Goal: Task Accomplishment & Management: Use online tool/utility

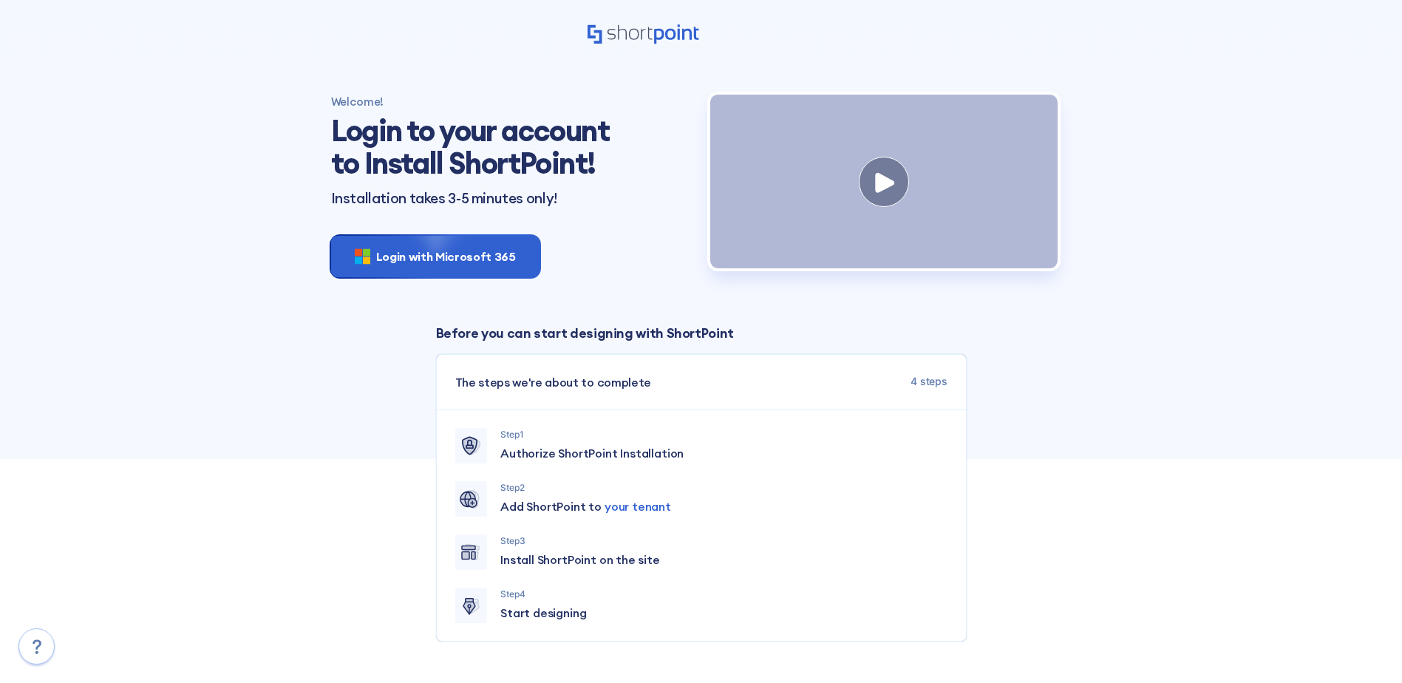
drag, startPoint x: 401, startPoint y: 259, endPoint x: 392, endPoint y: 282, distance: 25.3
click at [401, 259] on span "Login with Microsoft 365" at bounding box center [446, 257] width 140 height 18
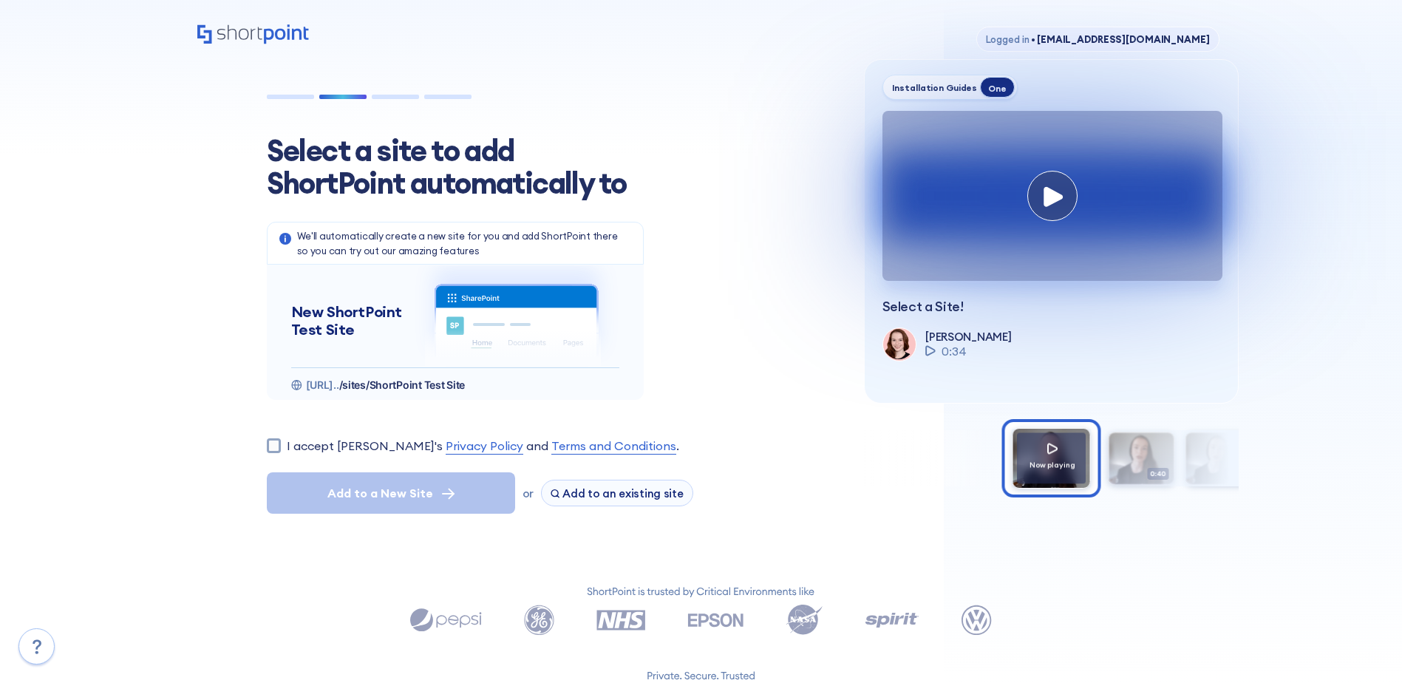
click at [220, 32] on icon at bounding box center [253, 40] width 112 height 32
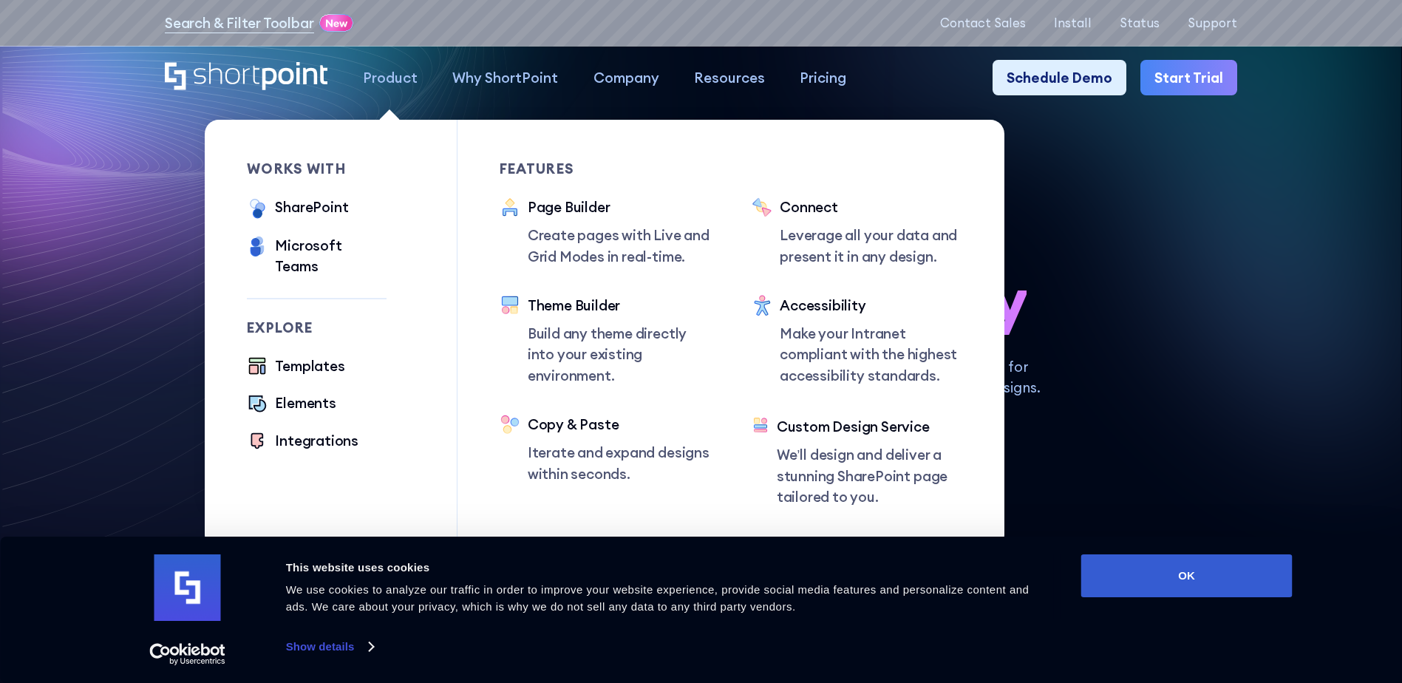
click at [387, 78] on div "Product" at bounding box center [390, 77] width 55 height 21
click at [306, 207] on div "SharePoint" at bounding box center [311, 207] width 73 height 21
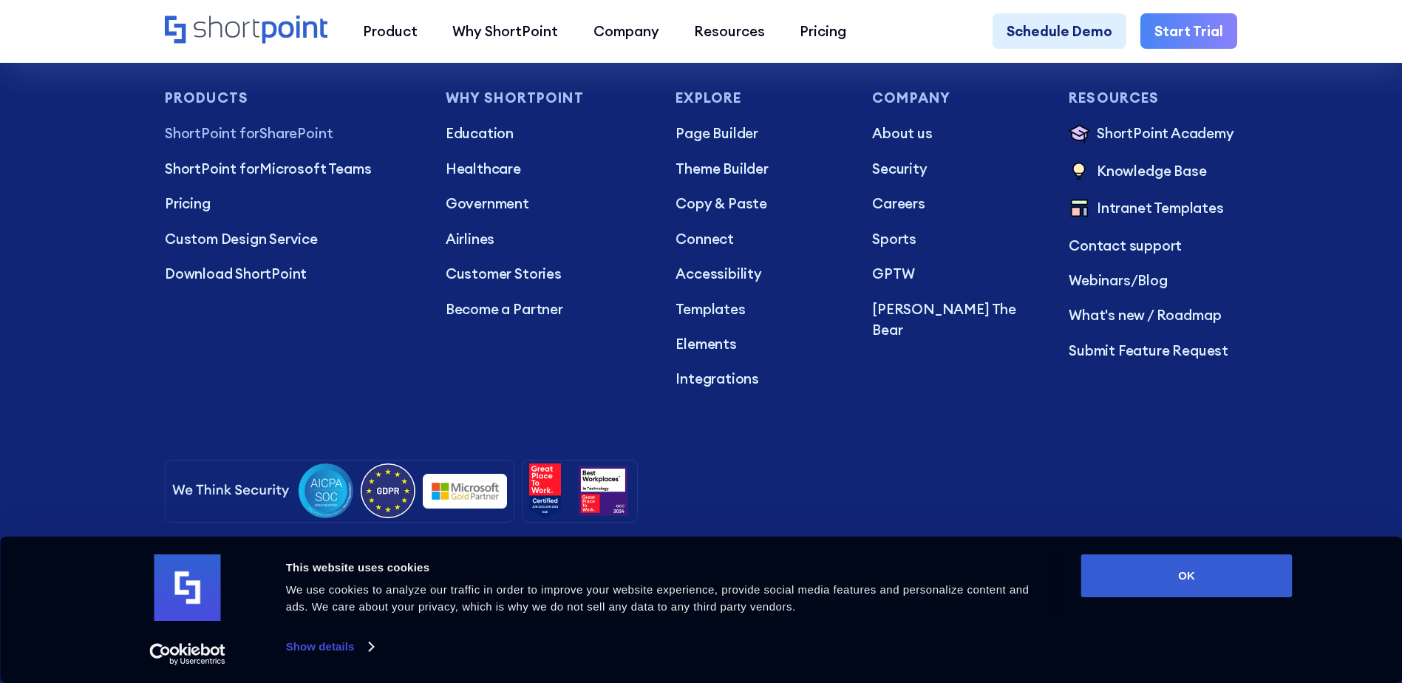
scroll to position [3788, 0]
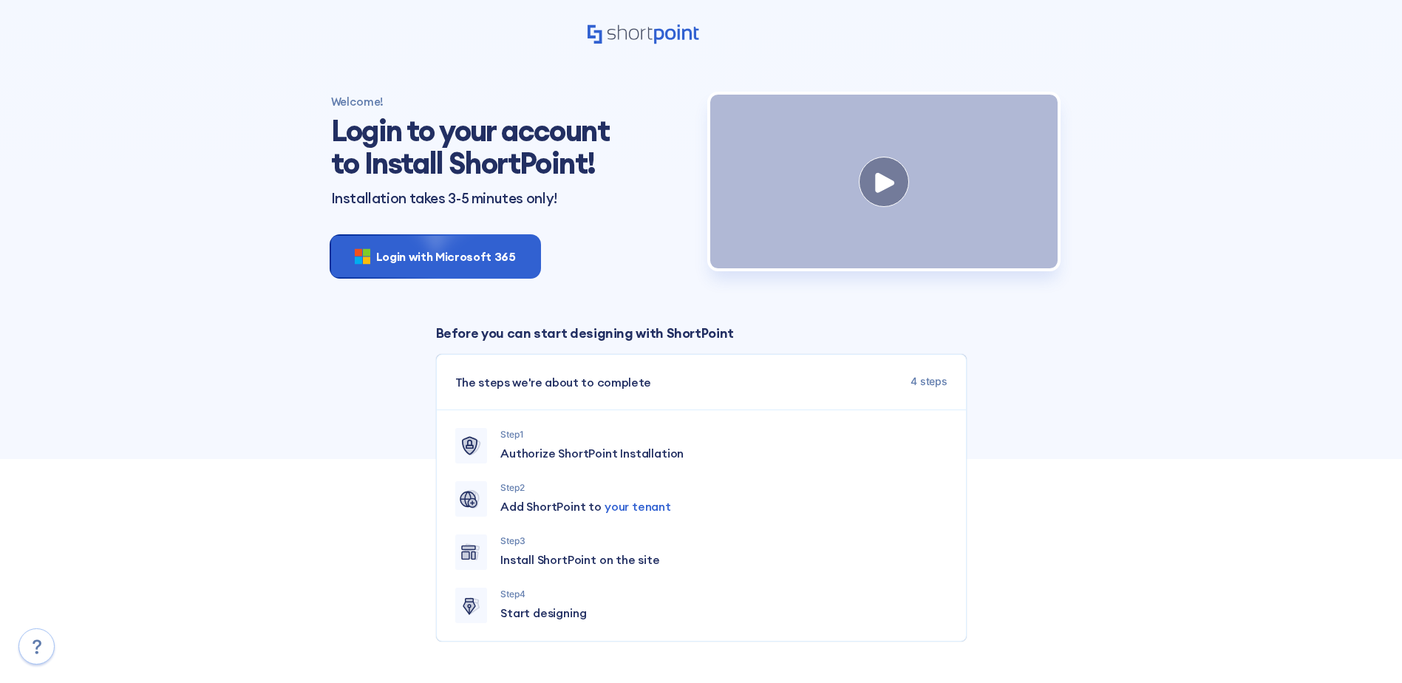
click at [1264, 337] on div "Welcome! Login to your account to Install ShortPoint! Installation takes 3-5 mi…" at bounding box center [701, 368] width 1402 height 618
click at [549, 621] on span "Start designing" at bounding box center [543, 613] width 86 height 18
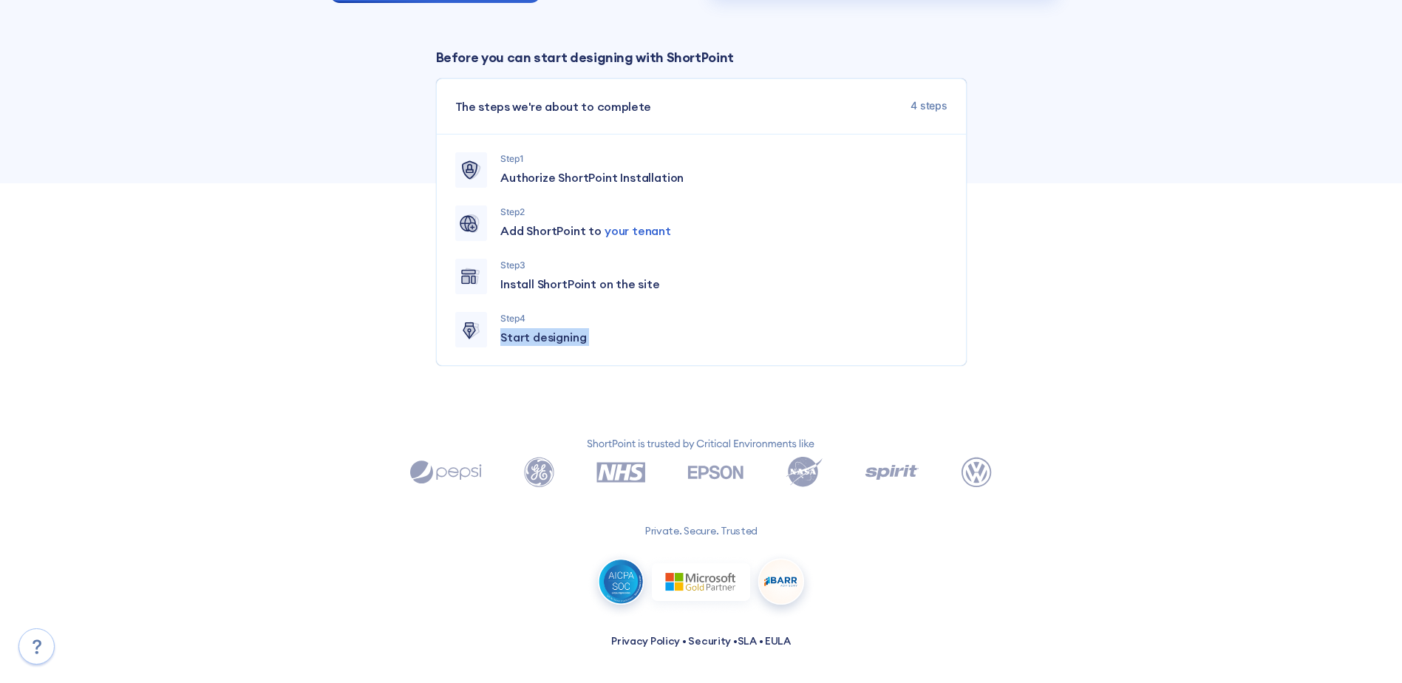
scroll to position [284, 0]
click at [1101, 512] on div "Private. Secure. Trusted" at bounding box center [701, 527] width 922 height 185
click at [931, 98] on span "4 steps" at bounding box center [928, 107] width 36 height 18
drag, startPoint x: 881, startPoint y: 113, endPoint x: 681, endPoint y: 118, distance: 199.6
click at [876, 113] on div "The steps we're about to complete 4 steps" at bounding box center [701, 106] width 529 height 55
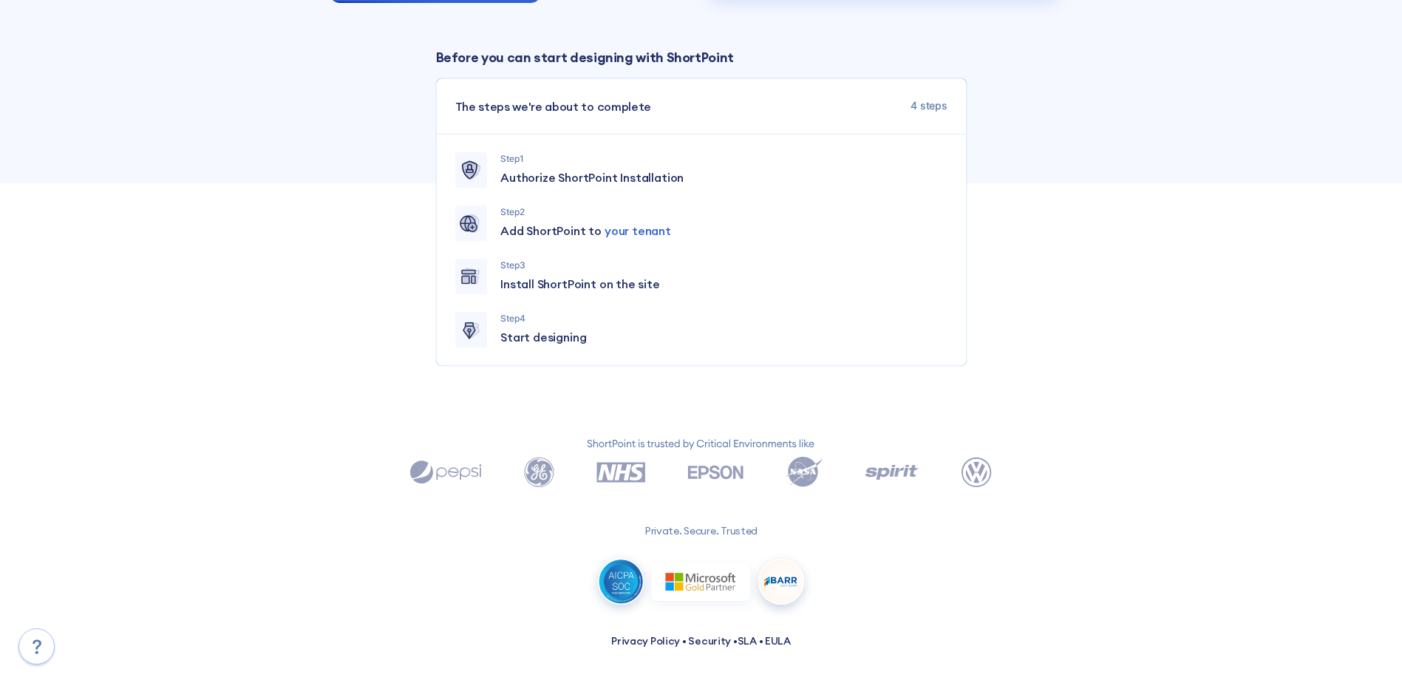
click at [564, 106] on span "The steps we're about to complete" at bounding box center [553, 107] width 196 height 18
click at [519, 231] on span "Add ShortPoint to your tenant" at bounding box center [585, 231] width 171 height 18
click at [468, 276] on rect at bounding box center [465, 279] width 7 height 7
click at [477, 333] on icon at bounding box center [472, 331] width 13 height 13
click at [511, 320] on p "Step 4" at bounding box center [723, 318] width 446 height 13
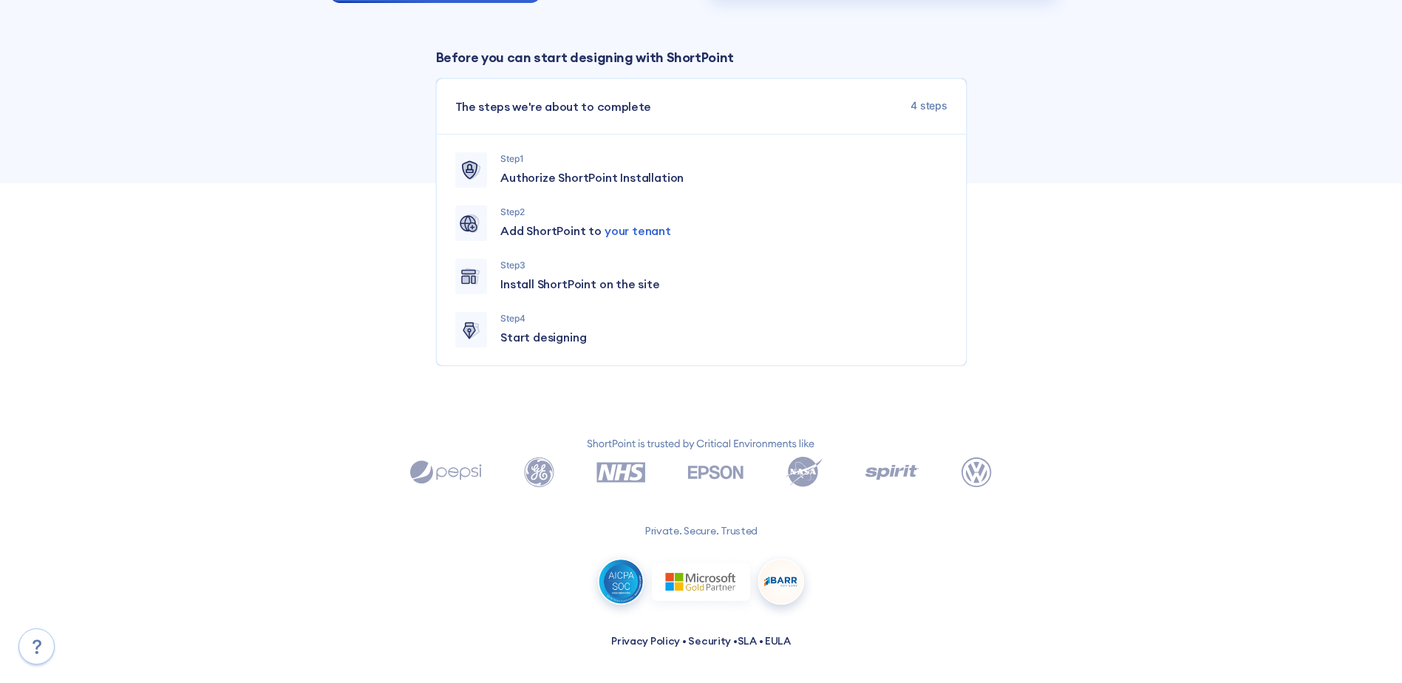
click at [564, 344] on span "Start designing" at bounding box center [543, 337] width 86 height 18
drag, startPoint x: 564, startPoint y: 344, endPoint x: 665, endPoint y: 317, distance: 104.7
click at [654, 330] on p "Start designing" at bounding box center [723, 337] width 446 height 18
click at [709, 269] on p "Step 3" at bounding box center [723, 265] width 446 height 13
click at [544, 236] on span "Add ShortPoint to your tenant" at bounding box center [585, 231] width 171 height 18
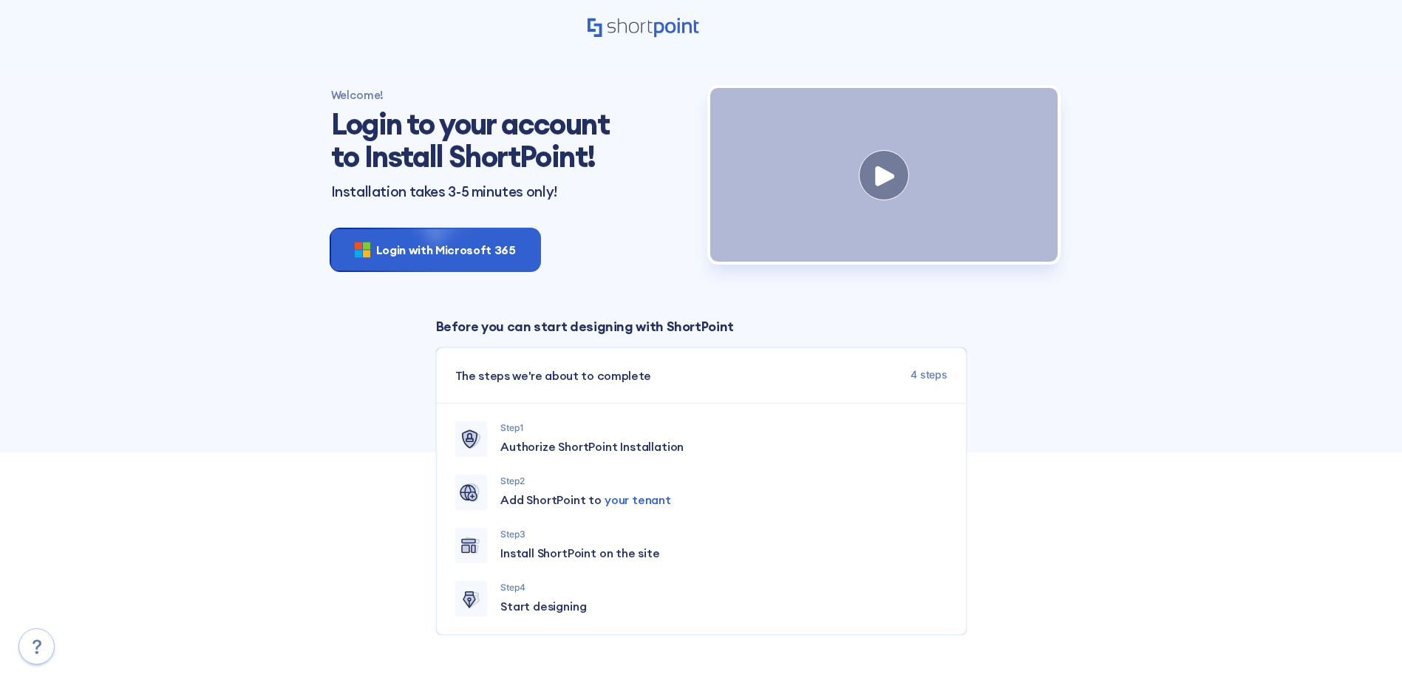
scroll to position [0, 0]
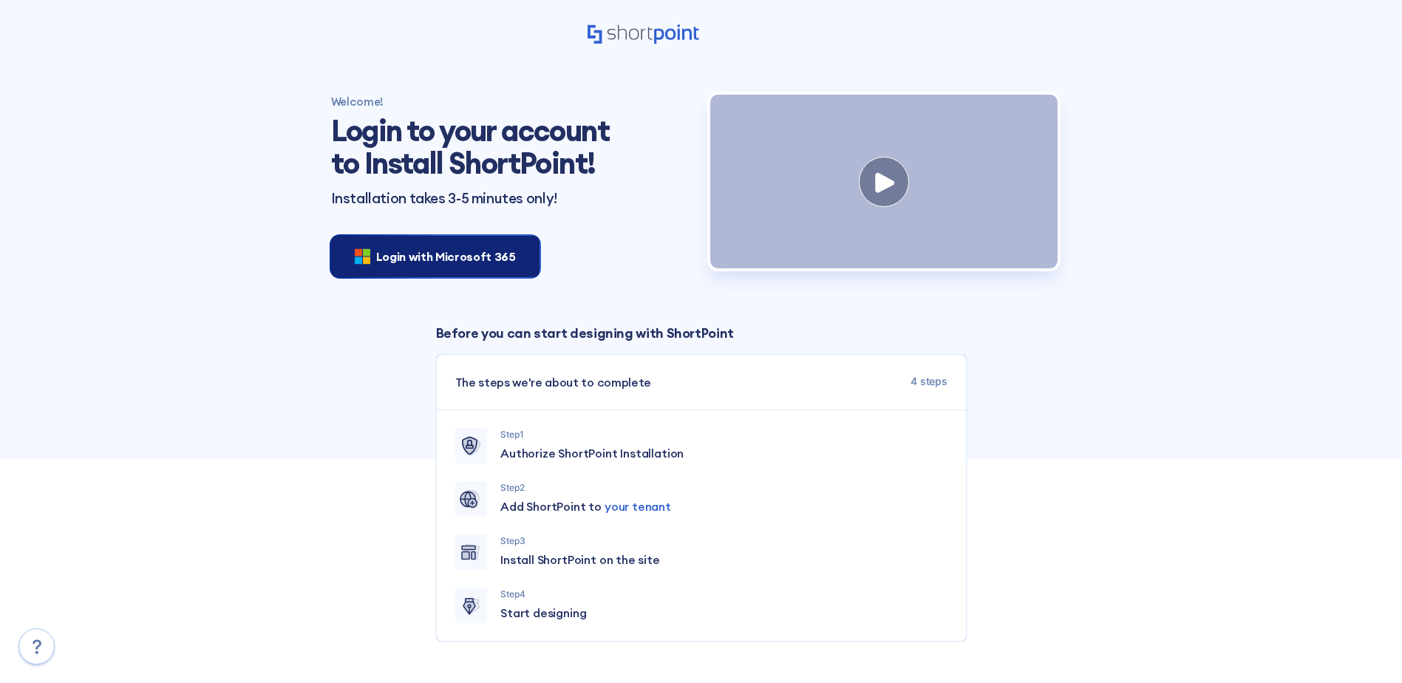
click at [468, 267] on div "Login with Microsoft 365" at bounding box center [435, 256] width 208 height 41
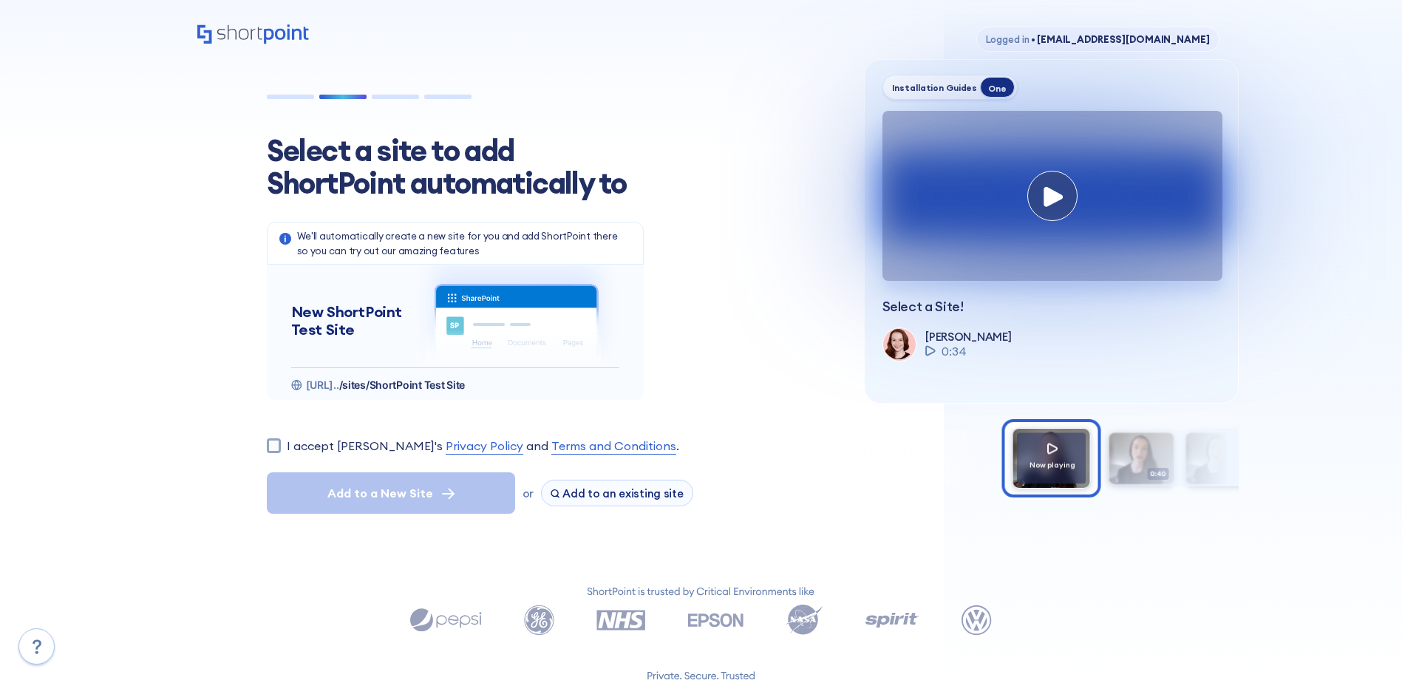
click at [759, 587] on icon at bounding box center [701, 609] width 582 height 52
click at [1017, 37] on span "Logged in" at bounding box center [1008, 39] width 44 height 12
click at [1100, 38] on span "• [EMAIL_ADDRESS][DOMAIN_NAME]" at bounding box center [1119, 39] width 180 height 12
click at [1037, 81] on div "Installation Guides One 0:09 / 0:35 0:00 / 0:46 0:00 / 0:07 Select a Site! [PER…" at bounding box center [1051, 231] width 375 height 344
click at [933, 89] on div "Installation Guides" at bounding box center [935, 87] width 86 height 11
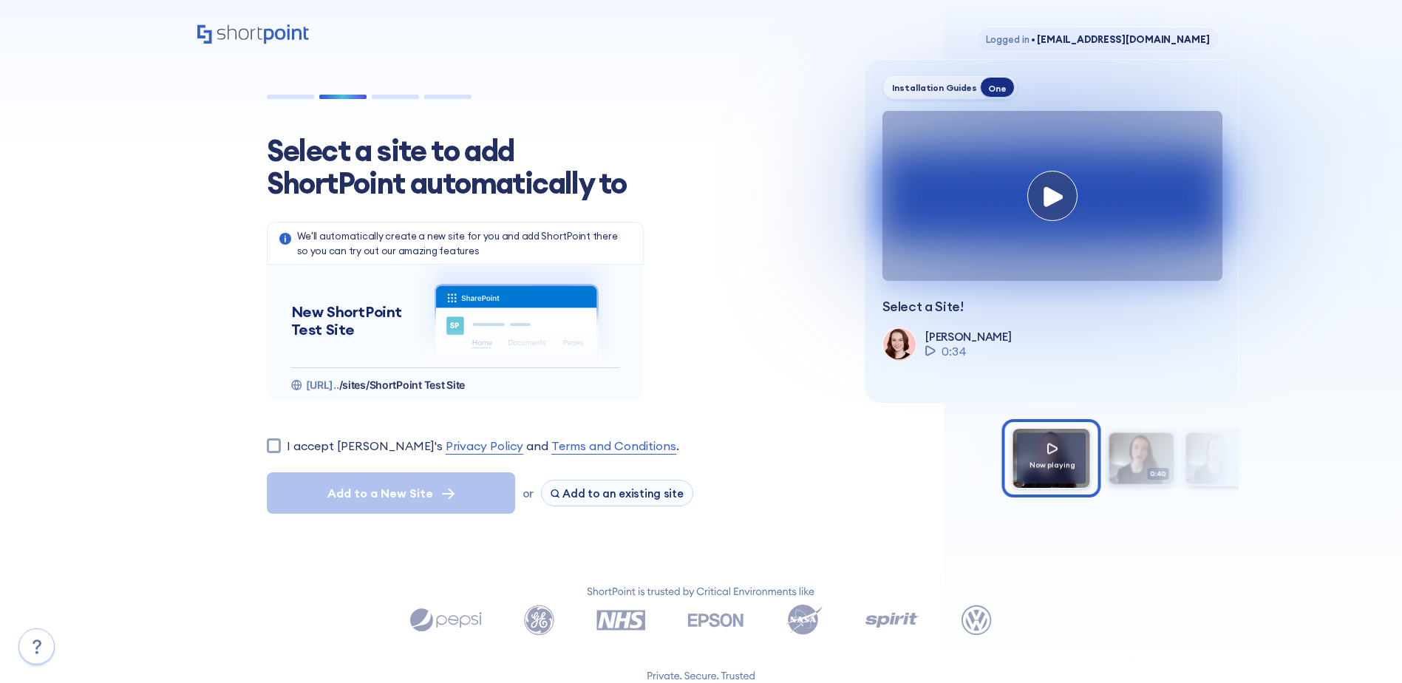
click at [995, 88] on div "One" at bounding box center [997, 87] width 34 height 21
click at [1094, 83] on div "Installation Guides One 0:12 / 0:35 0:00 / 0:46 0:00 / 0:07 Select a Site! [PER…" at bounding box center [1051, 231] width 375 height 344
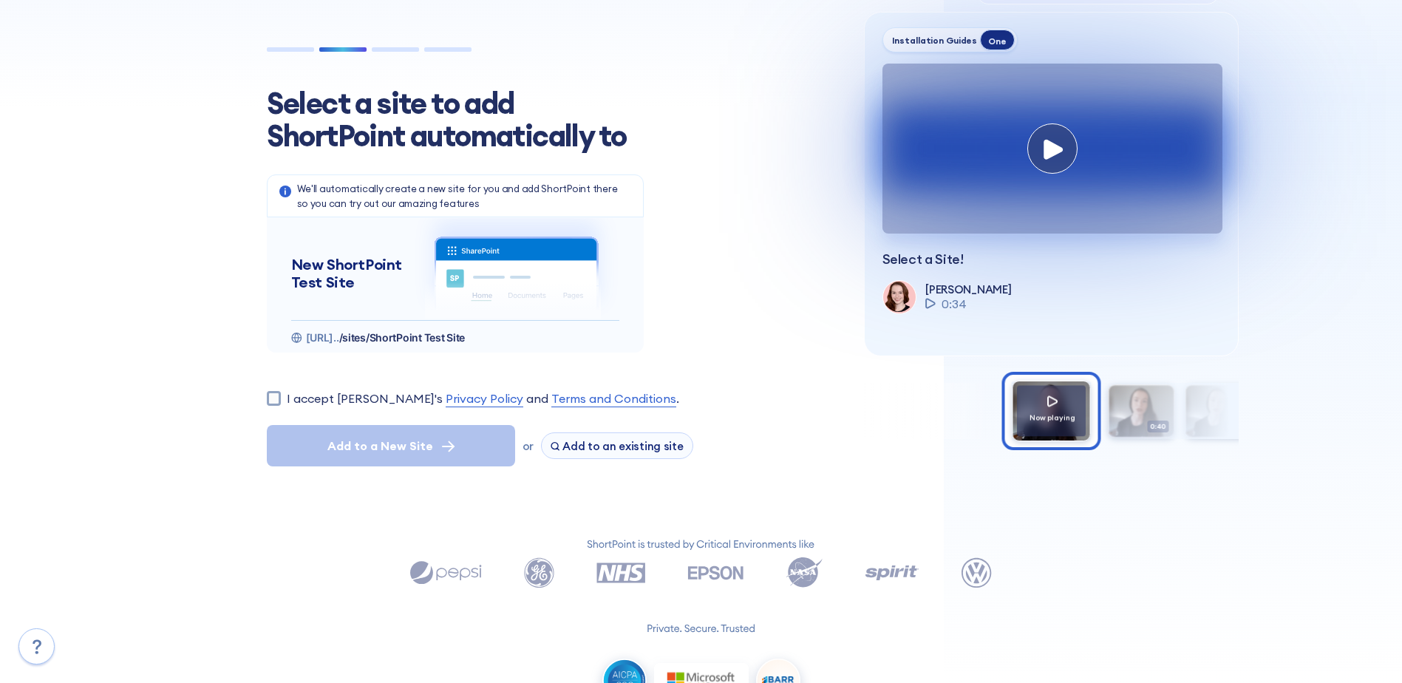
scroll to position [74, 0]
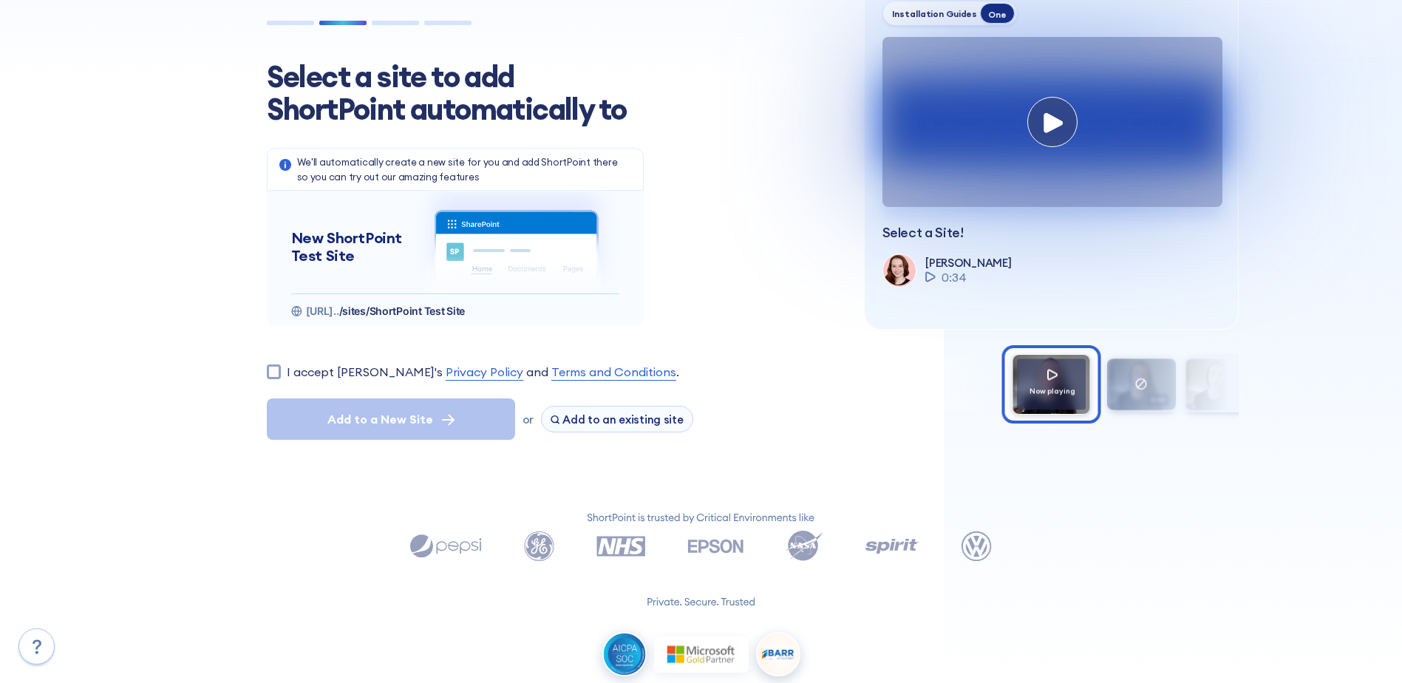
click at [1124, 386] on div at bounding box center [1141, 383] width 69 height 51
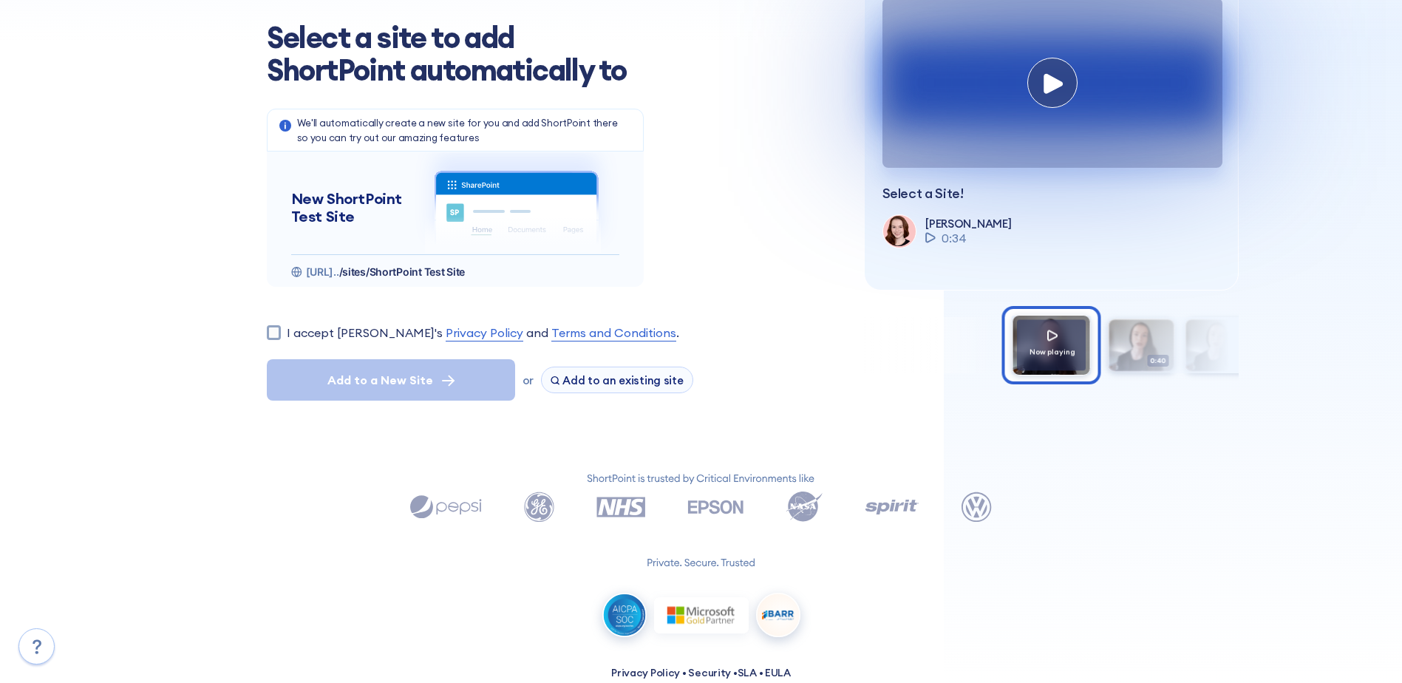
scroll to position [145, 0]
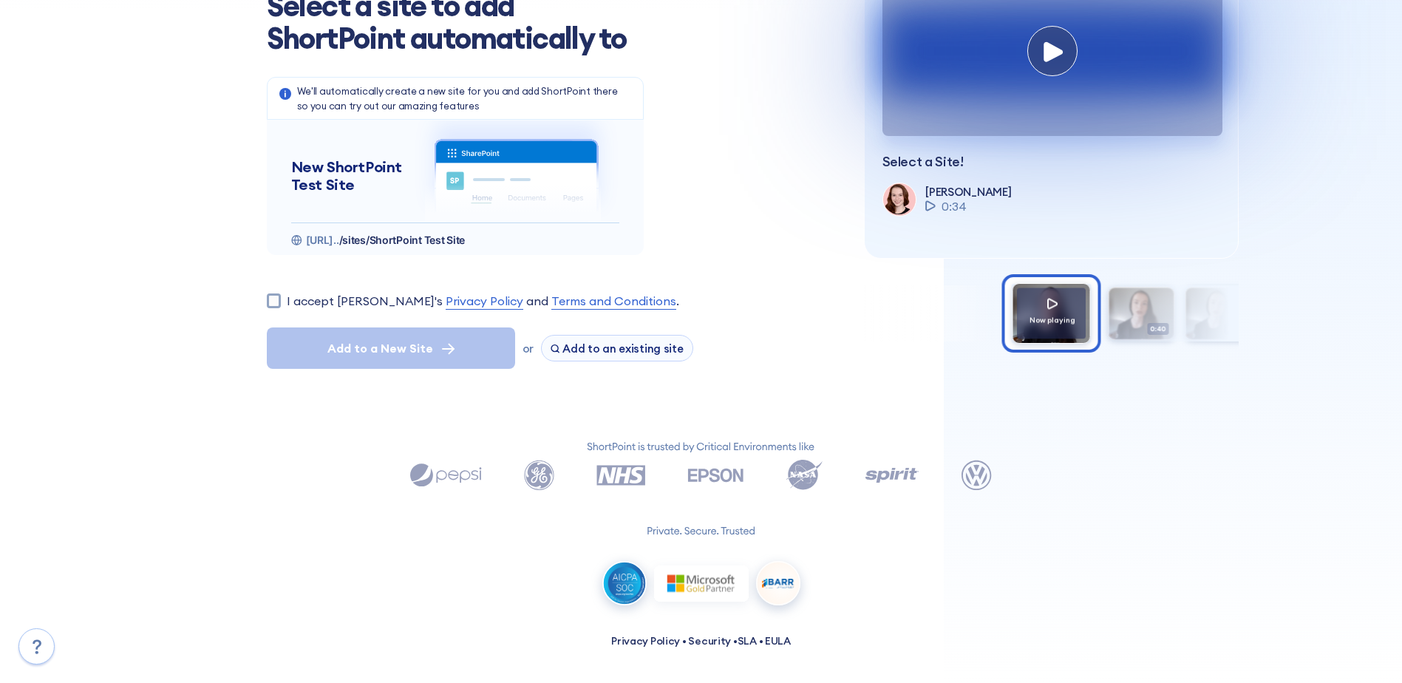
click at [339, 241] on span "[URL].." at bounding box center [322, 239] width 33 height 13
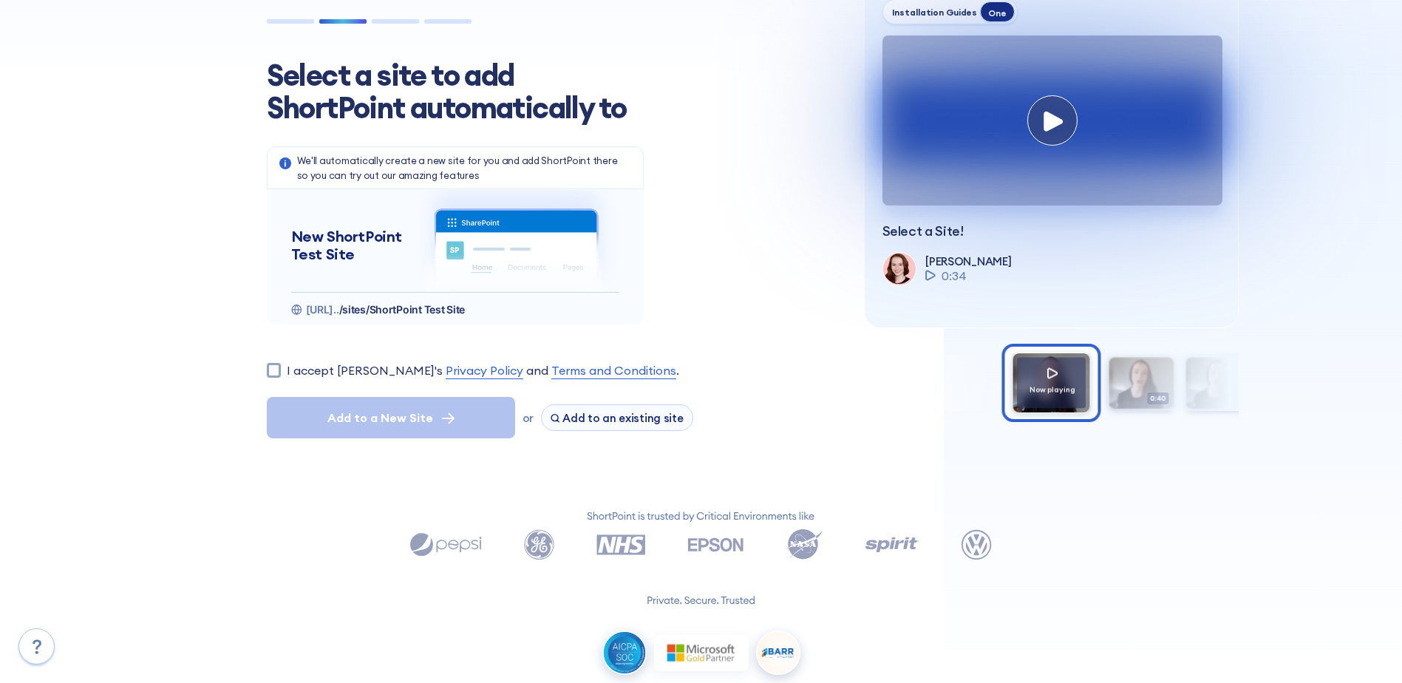
scroll to position [0, 0]
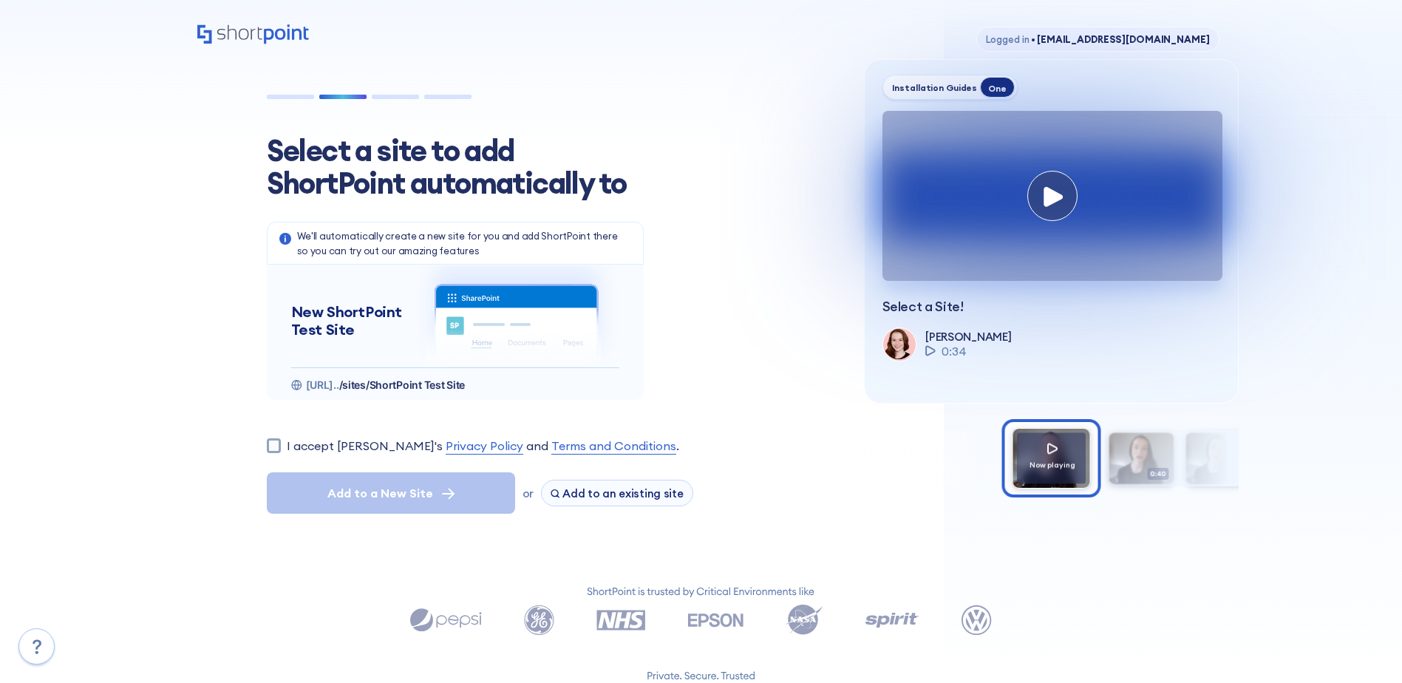
click at [410, 240] on p "We'll automatically create a new site for you and add ShortPoint there so you c…" at bounding box center [464, 243] width 334 height 30
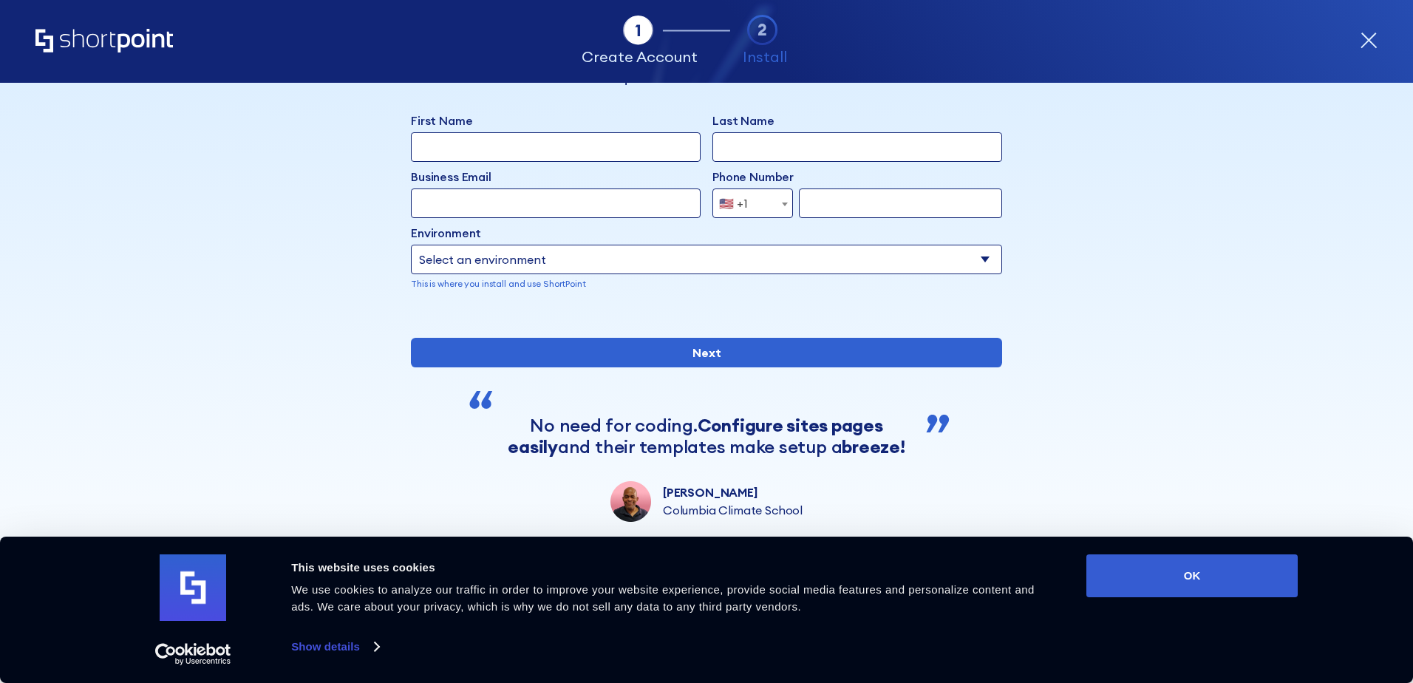
scroll to position [119, 0]
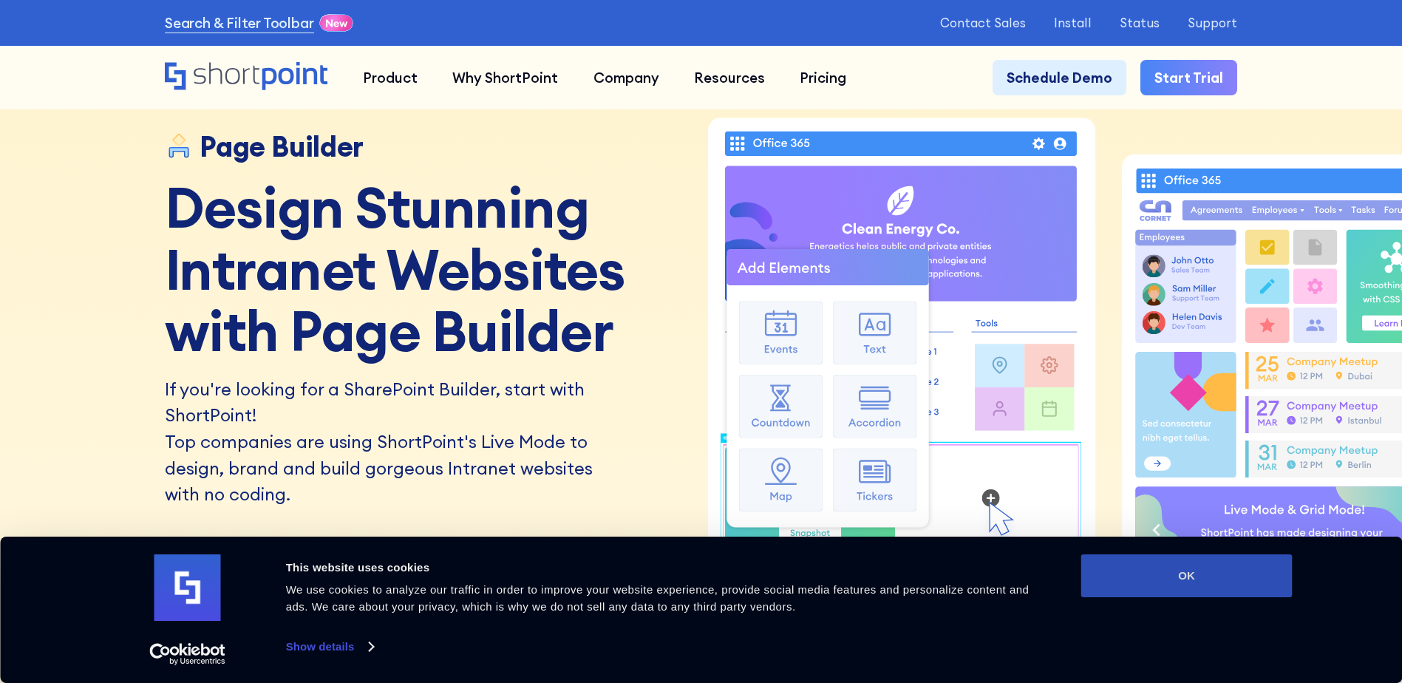
click at [1175, 570] on button "OK" at bounding box center [1186, 575] width 211 height 43
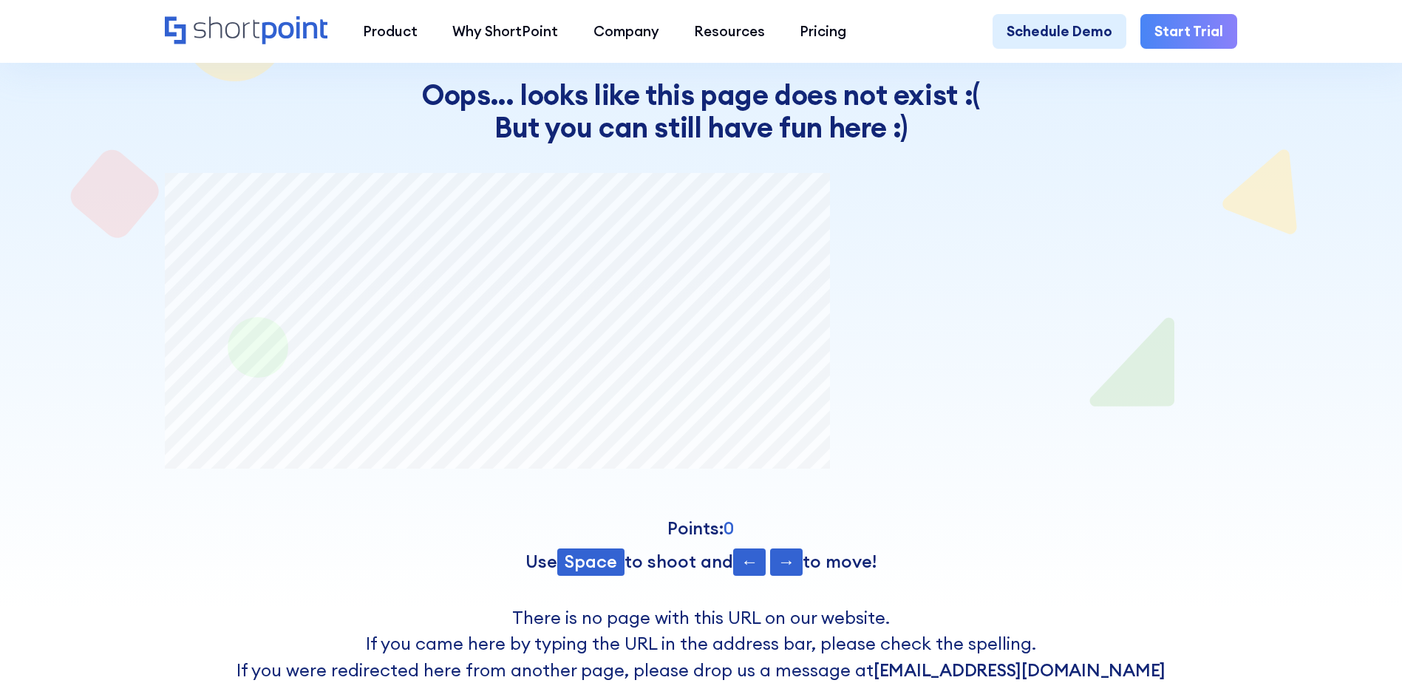
scroll to position [77, 0]
